Goal: Task Accomplishment & Management: Use online tool/utility

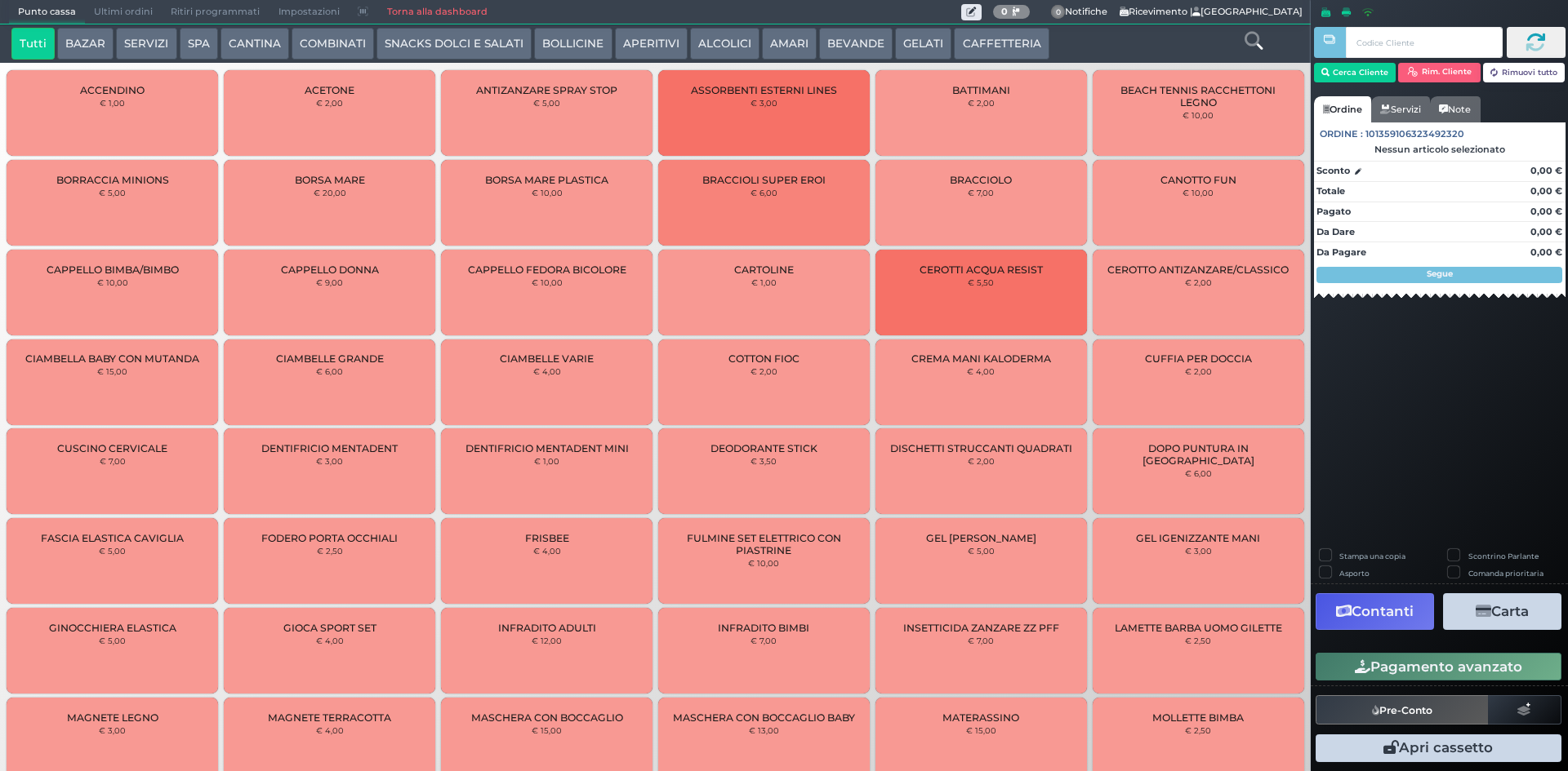
click at [118, 5] on span "Ultimi ordini" at bounding box center [123, 12] width 77 height 23
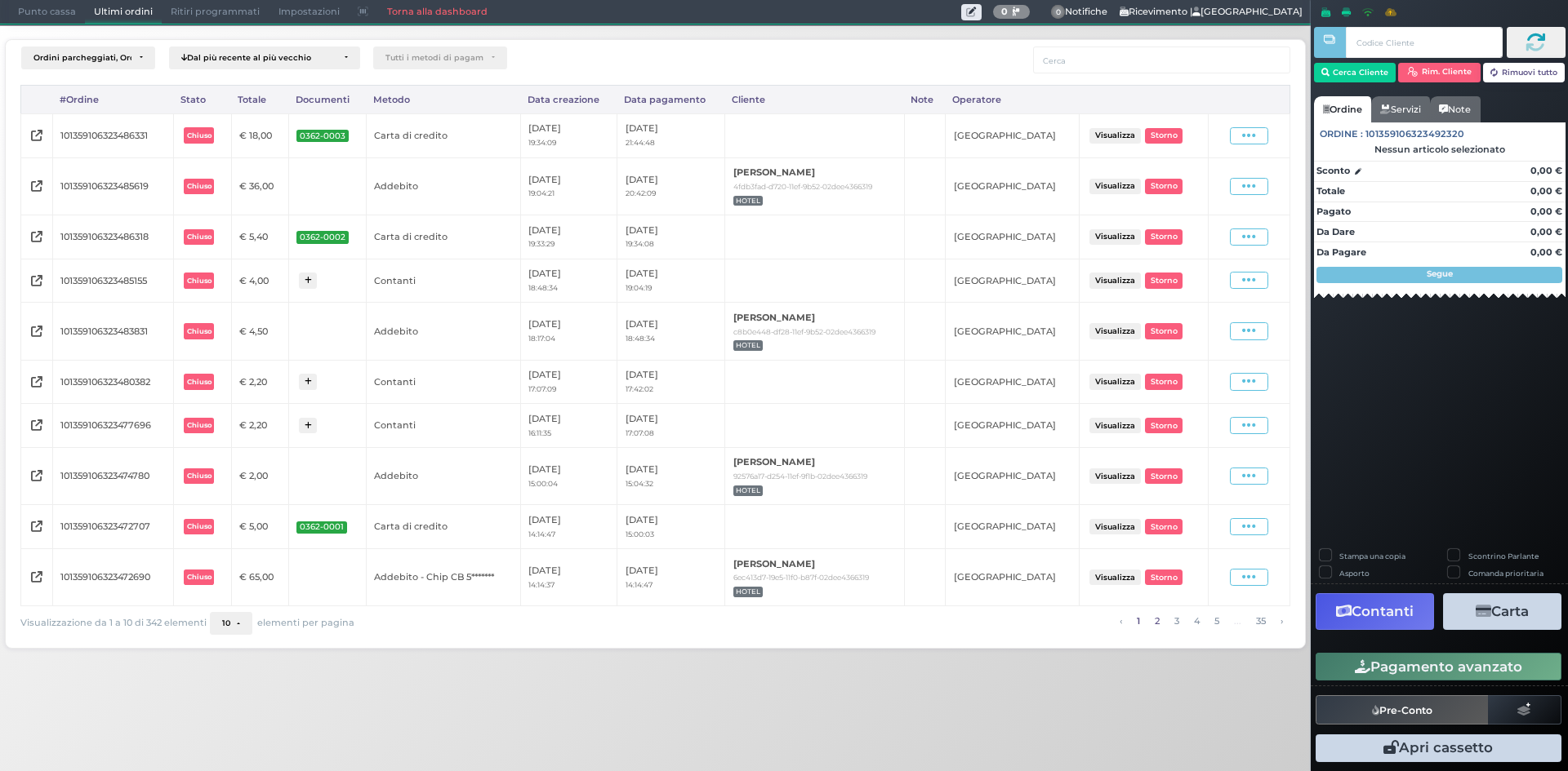
click at [1157, 623] on link "2" at bounding box center [1156, 621] width 14 height 18
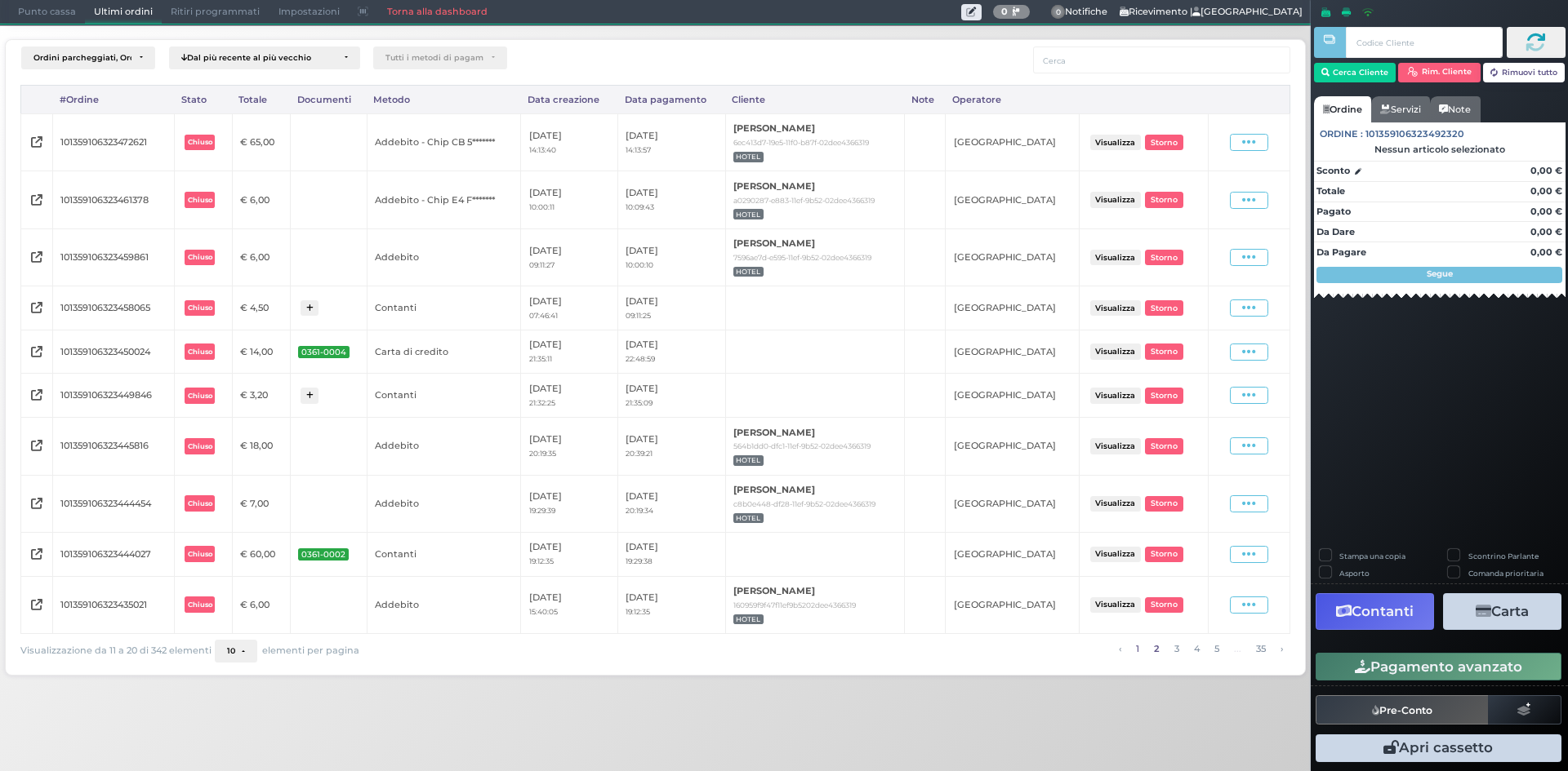
drag, startPoint x: 1134, startPoint y: 649, endPoint x: 1008, endPoint y: 656, distance: 126.2
click at [1134, 649] on link "1" at bounding box center [1137, 649] width 13 height 18
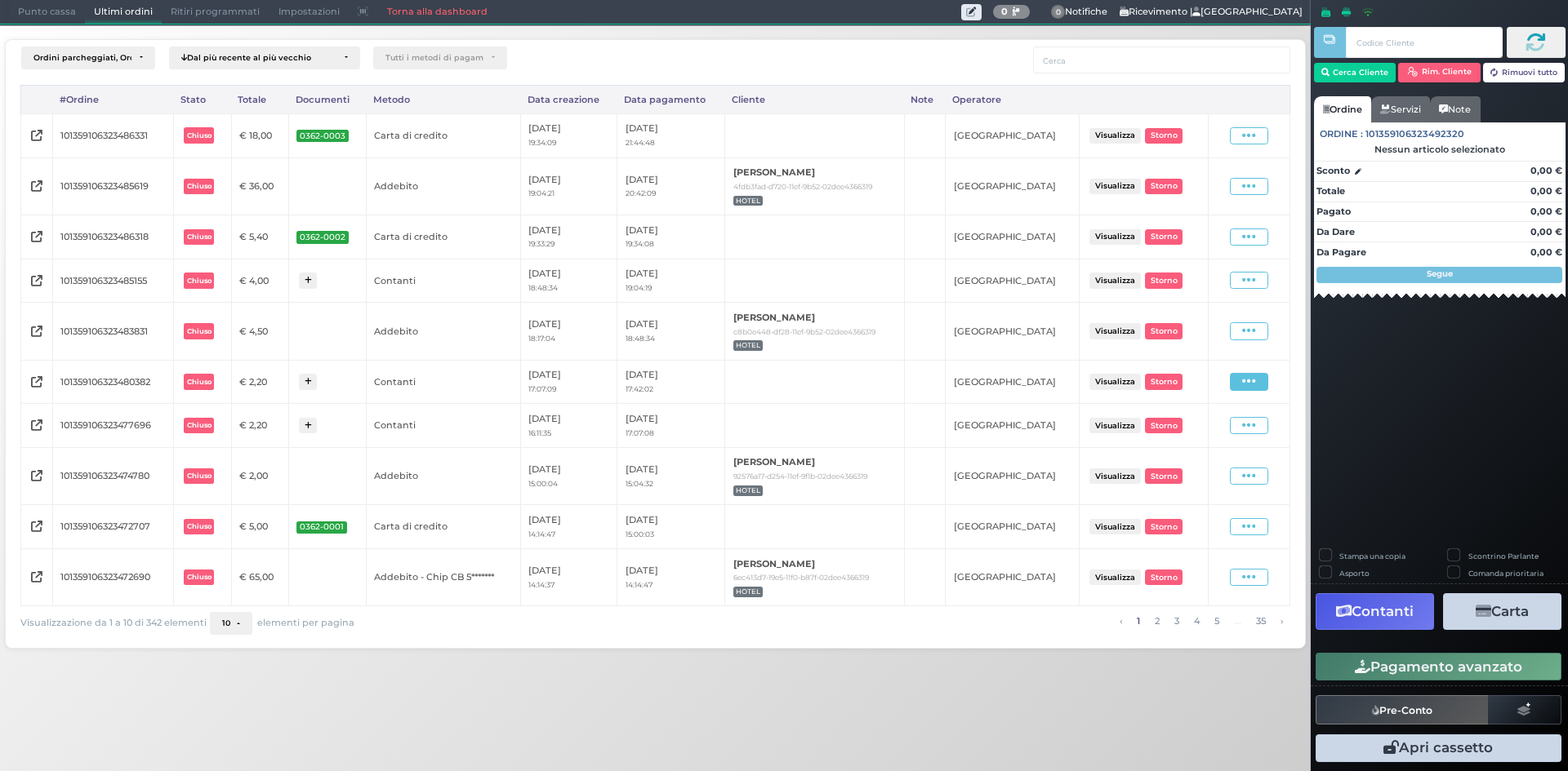
click at [1250, 386] on icon at bounding box center [1248, 381] width 14 height 15
click at [1203, 429] on span "Ristampa Pre-Conto" at bounding box center [1212, 429] width 67 height 28
click at [55, 13] on span "Punto cassa" at bounding box center [47, 12] width 76 height 23
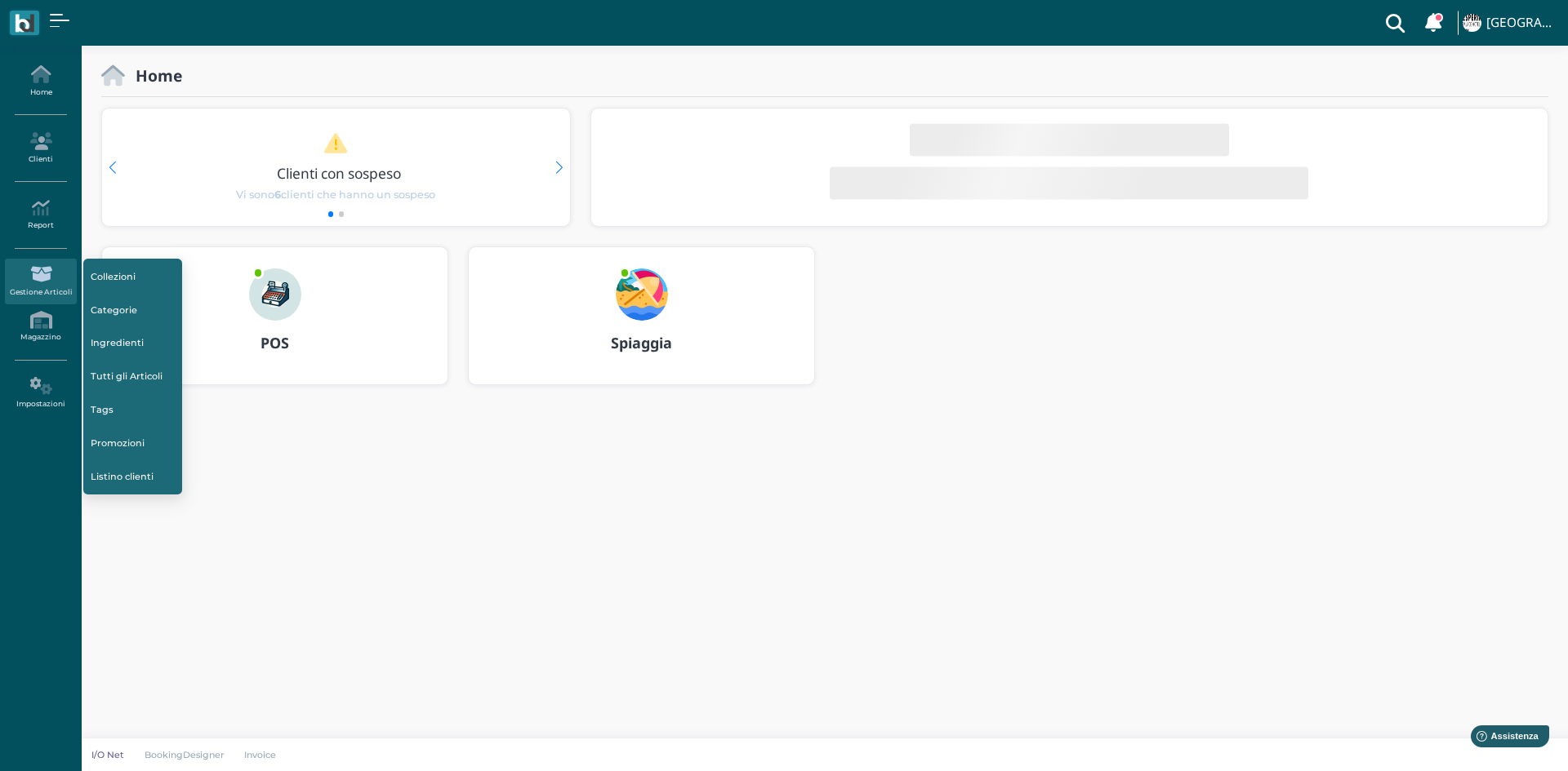
click at [32, 218] on link "Report" at bounding box center [40, 215] width 71 height 45
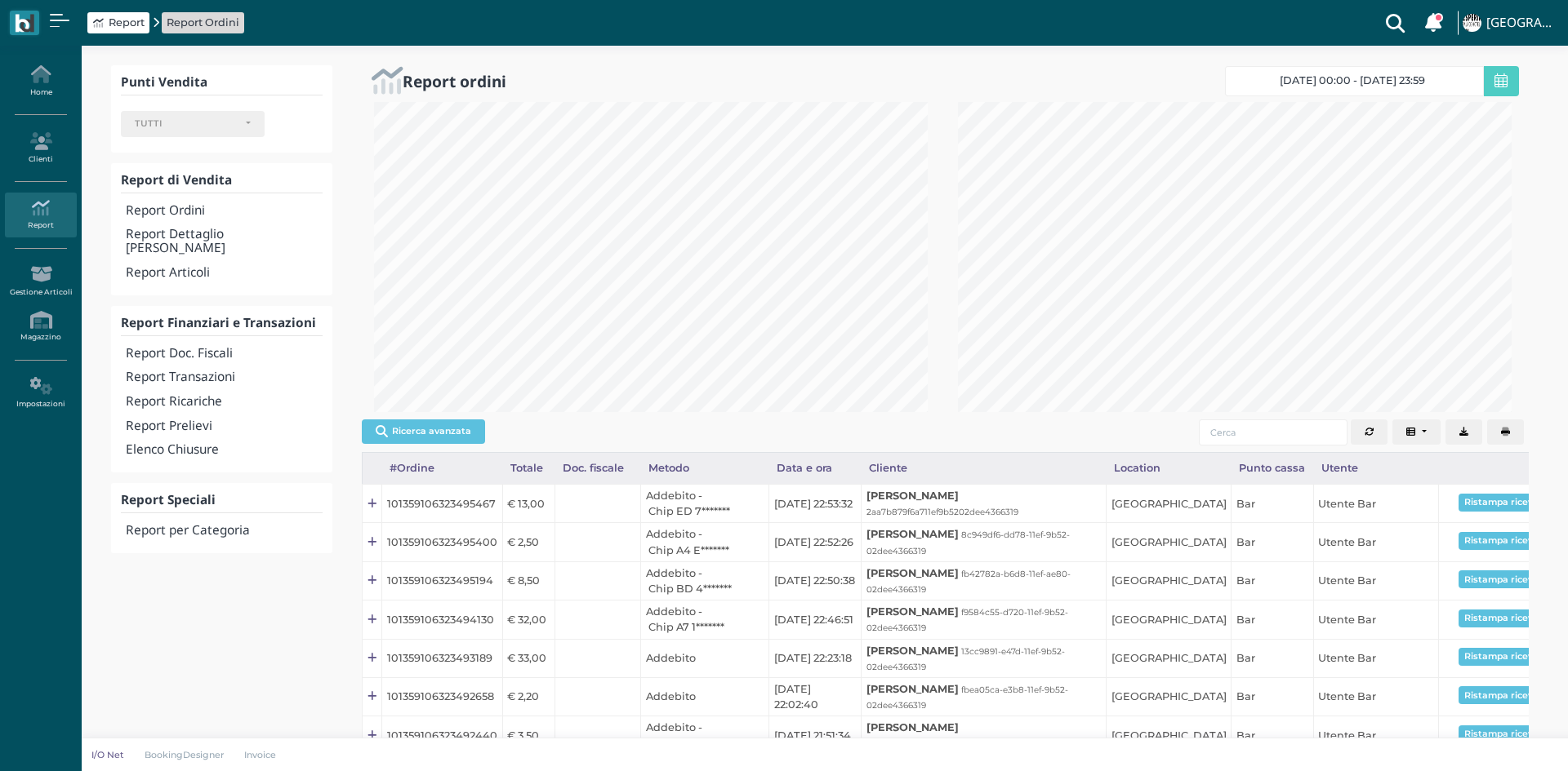
select select
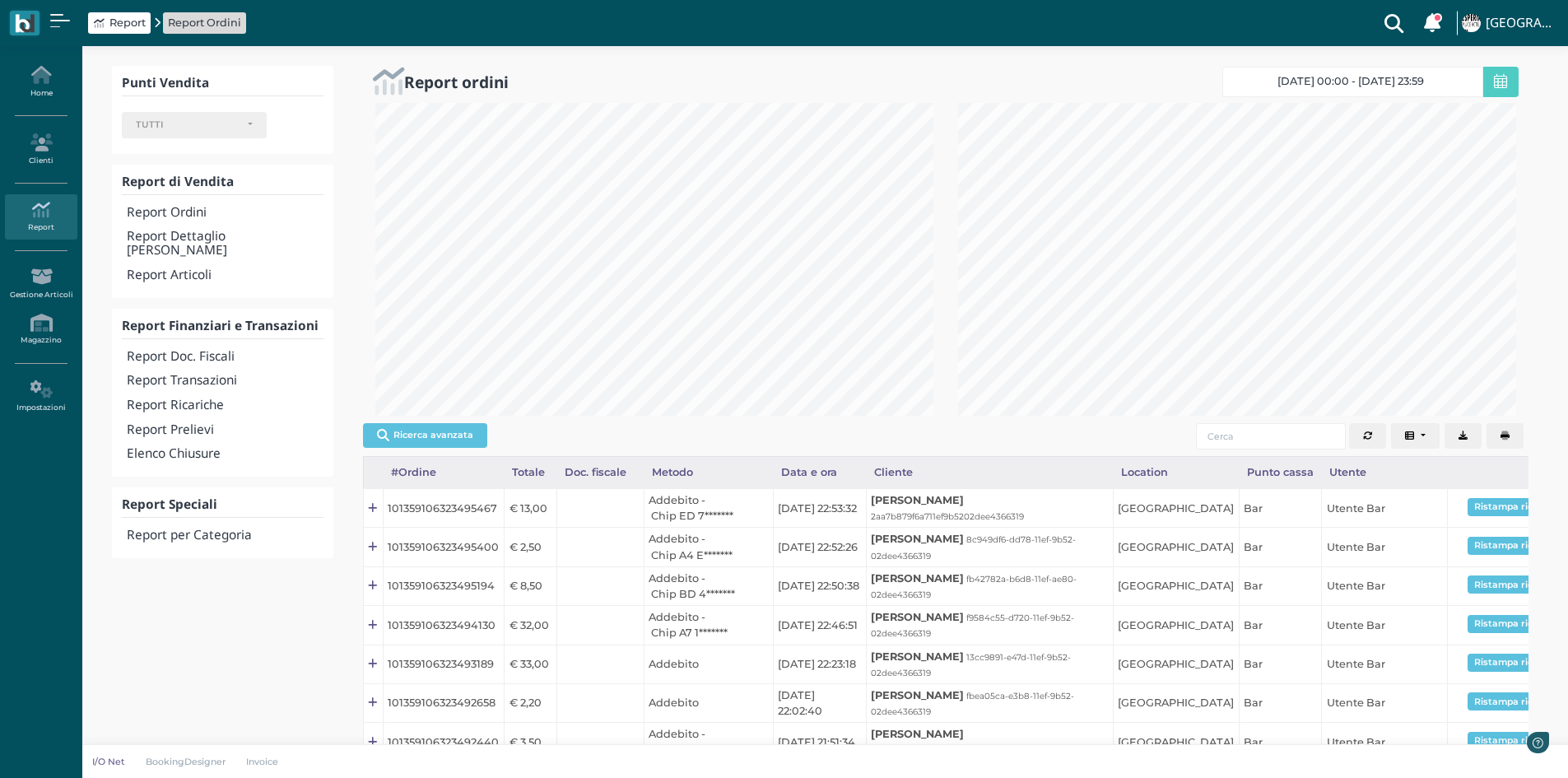
scroll to position [313, 583]
click at [215, 374] on h4 "Report Transazioni" at bounding box center [225, 380] width 196 height 14
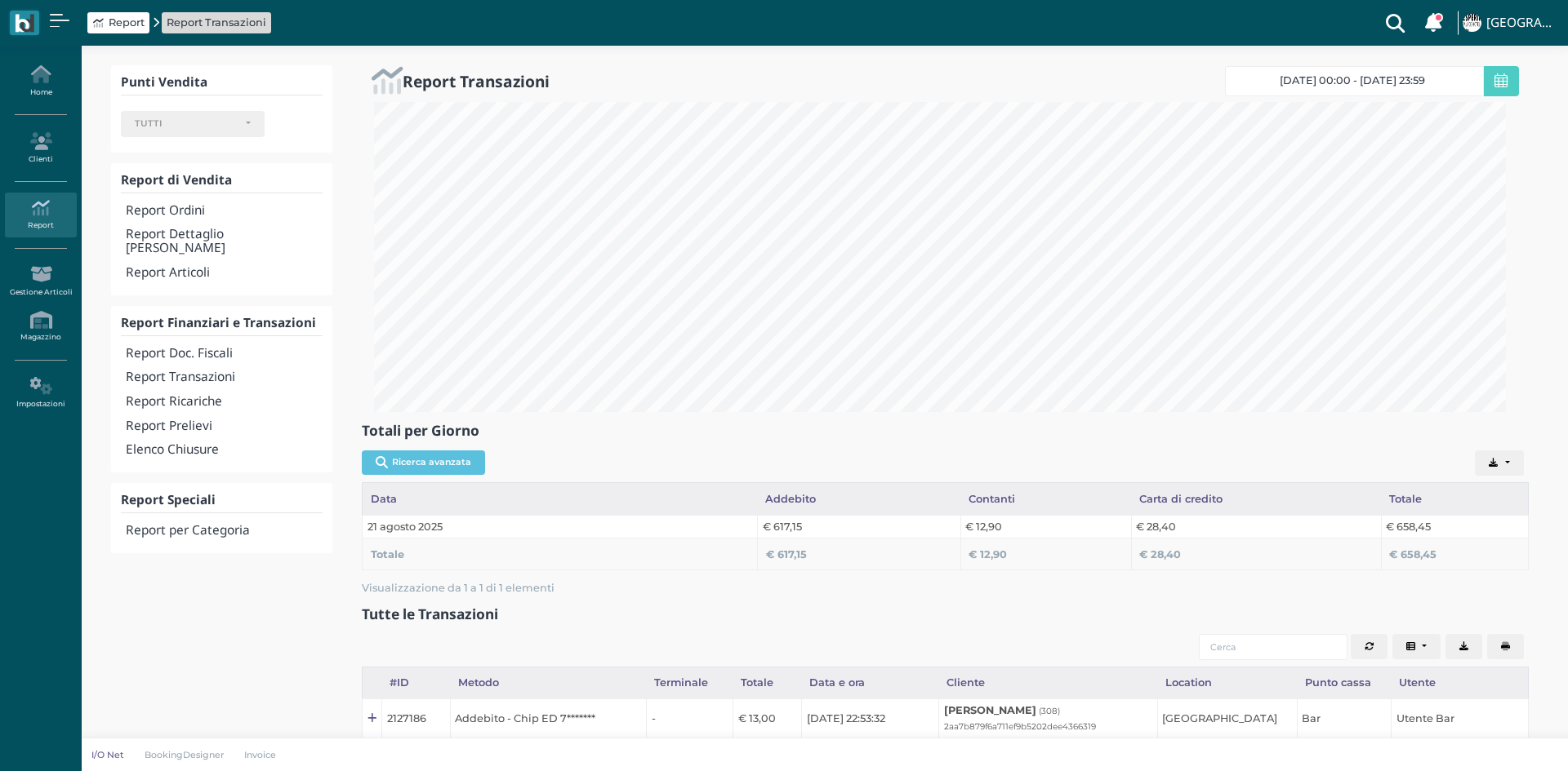
select select
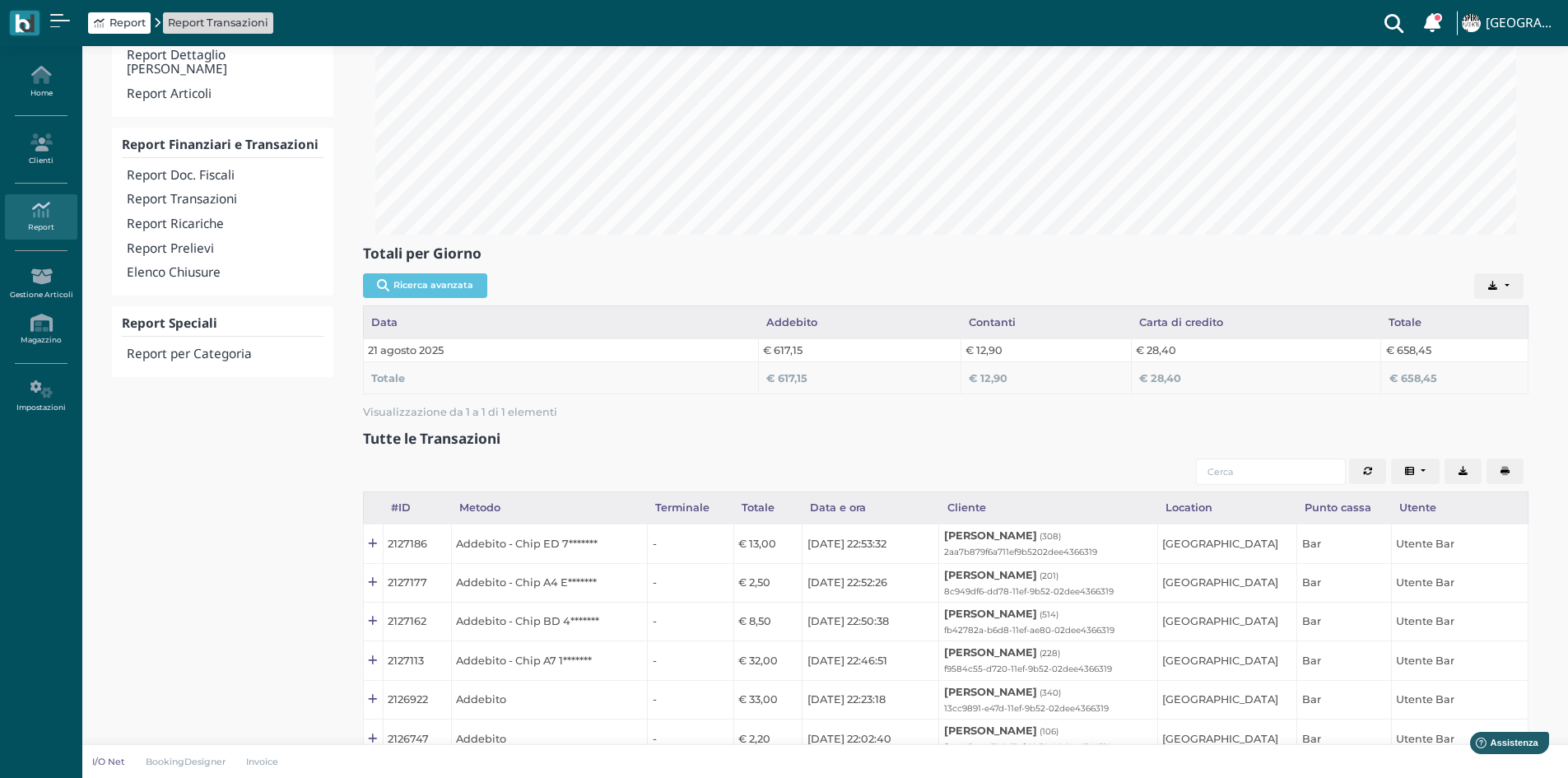
scroll to position [83, 0]
